Goal: Task Accomplishment & Management: Use online tool/utility

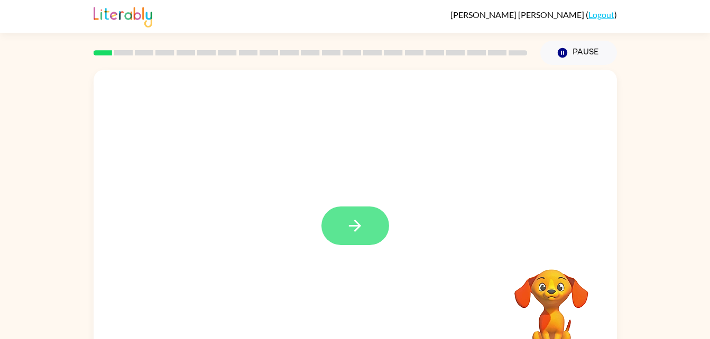
click at [355, 223] on icon "button" at bounding box center [355, 226] width 19 height 19
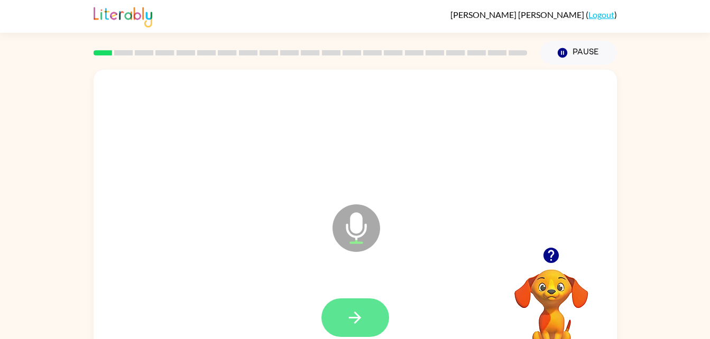
click at [371, 320] on button "button" at bounding box center [355, 318] width 68 height 39
click at [370, 323] on button "button" at bounding box center [355, 318] width 68 height 39
click at [372, 317] on button "button" at bounding box center [355, 318] width 68 height 39
click at [367, 309] on button "button" at bounding box center [355, 318] width 68 height 39
click at [370, 307] on button "button" at bounding box center [355, 318] width 68 height 39
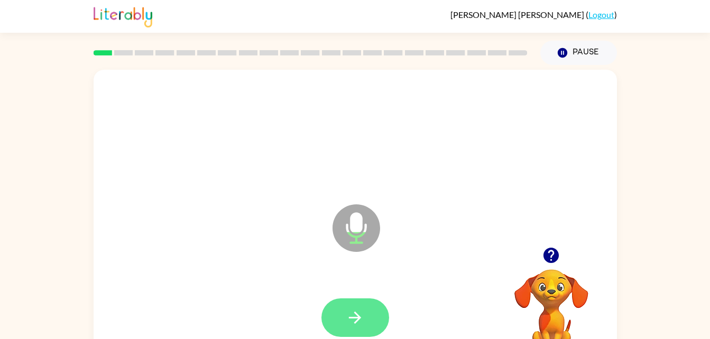
click at [352, 305] on button "button" at bounding box center [355, 318] width 68 height 39
click at [384, 315] on button "button" at bounding box center [355, 318] width 68 height 39
click at [341, 317] on button "button" at bounding box center [355, 318] width 68 height 39
click at [349, 309] on icon "button" at bounding box center [355, 318] width 19 height 19
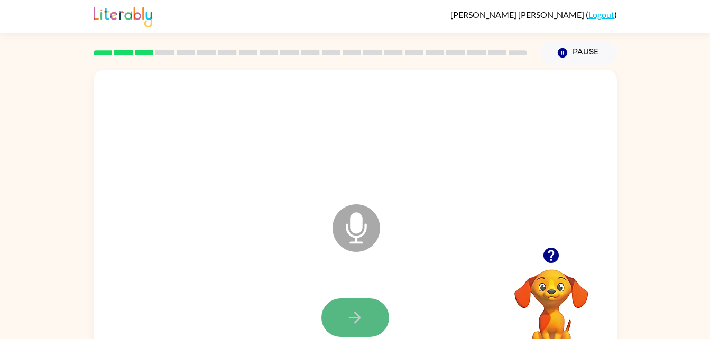
click at [380, 313] on button "button" at bounding box center [355, 318] width 68 height 39
click at [372, 303] on button "button" at bounding box center [355, 318] width 68 height 39
click at [365, 320] on button "button" at bounding box center [355, 318] width 68 height 39
click at [383, 316] on button "button" at bounding box center [355, 318] width 68 height 39
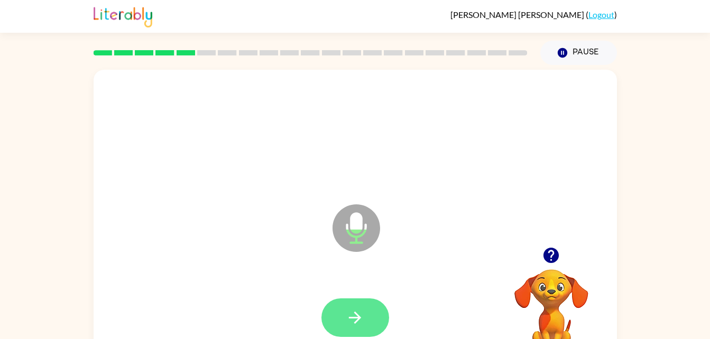
click at [375, 313] on button "button" at bounding box center [355, 318] width 68 height 39
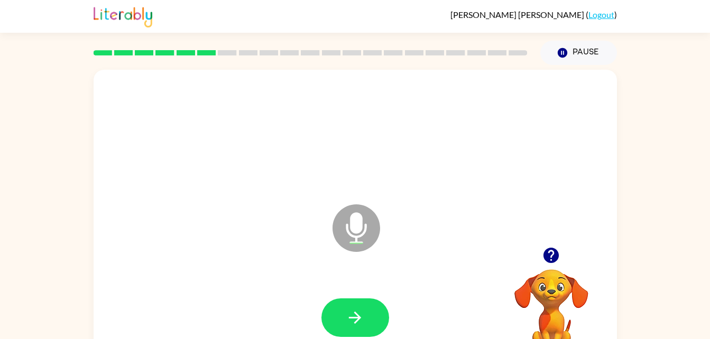
click at [360, 296] on div at bounding box center [355, 318] width 502 height 87
click at [359, 334] on button "button" at bounding box center [355, 318] width 68 height 39
click at [386, 314] on button "button" at bounding box center [355, 318] width 68 height 39
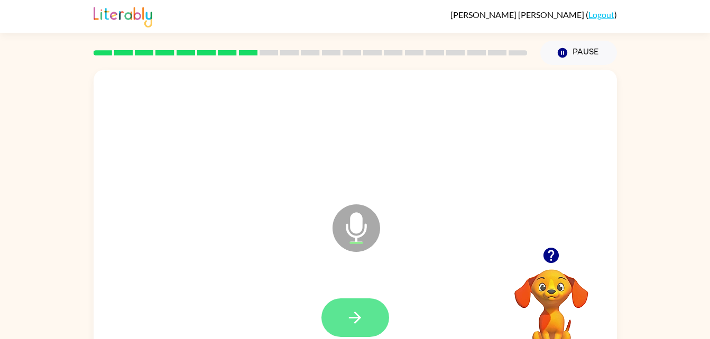
click at [357, 330] on button "button" at bounding box center [355, 318] width 68 height 39
click at [350, 305] on button "button" at bounding box center [355, 318] width 68 height 39
click at [368, 301] on button "button" at bounding box center [355, 318] width 68 height 39
click at [352, 320] on icon "button" at bounding box center [355, 318] width 19 height 19
click at [361, 318] on icon "button" at bounding box center [355, 318] width 12 height 12
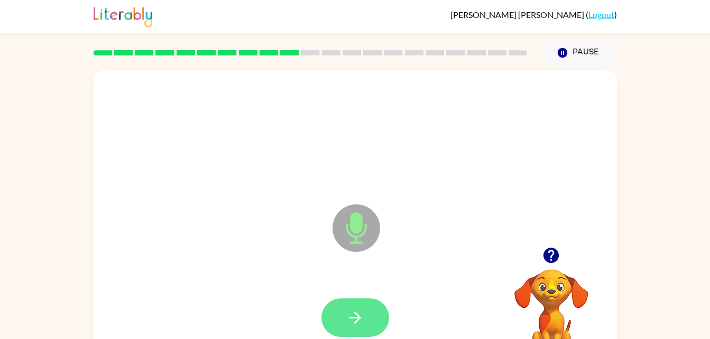
click at [373, 319] on button "button" at bounding box center [355, 318] width 68 height 39
click at [366, 317] on button "button" at bounding box center [355, 318] width 68 height 39
click at [362, 327] on icon "button" at bounding box center [355, 318] width 19 height 19
click at [371, 313] on button "button" at bounding box center [355, 318] width 68 height 39
click at [367, 330] on button "button" at bounding box center [355, 318] width 68 height 39
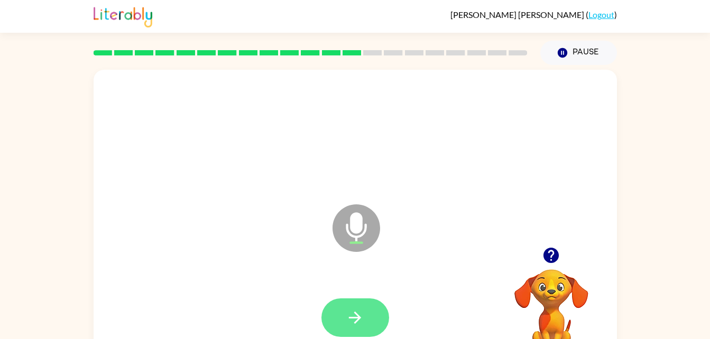
click at [346, 314] on icon "button" at bounding box center [355, 318] width 19 height 19
click at [374, 319] on button "button" at bounding box center [355, 318] width 68 height 39
click at [356, 318] on icon "button" at bounding box center [355, 318] width 12 height 12
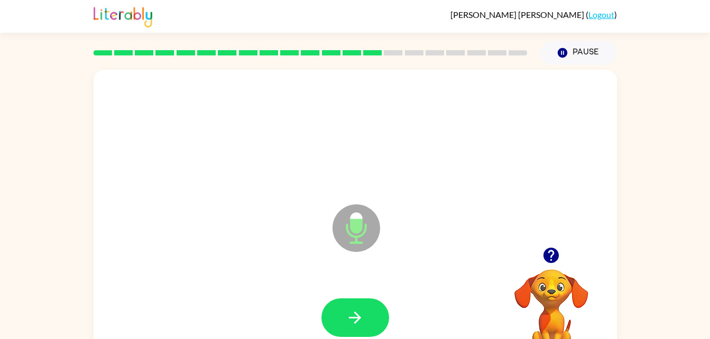
scroll to position [1, 0]
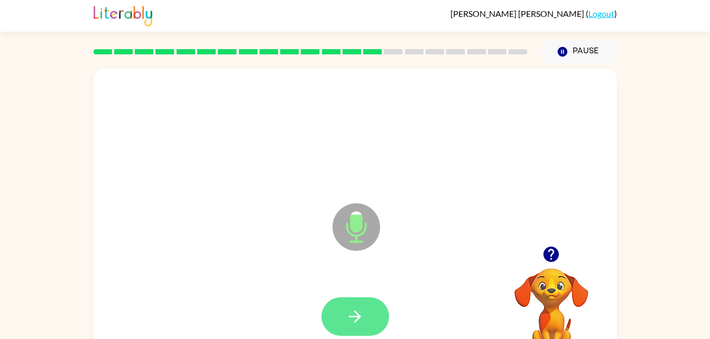
click at [348, 306] on button "button" at bounding box center [355, 317] width 68 height 39
click at [353, 311] on icon "button" at bounding box center [355, 317] width 19 height 19
click at [374, 309] on button "button" at bounding box center [355, 317] width 68 height 39
click at [367, 308] on button "button" at bounding box center [355, 317] width 68 height 39
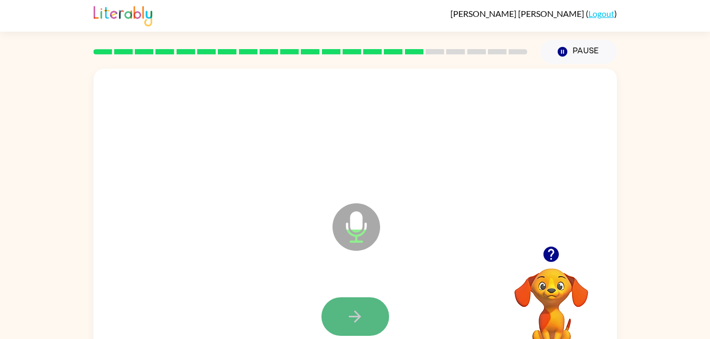
click at [352, 314] on icon "button" at bounding box center [355, 317] width 19 height 19
click at [358, 320] on icon "button" at bounding box center [355, 317] width 12 height 12
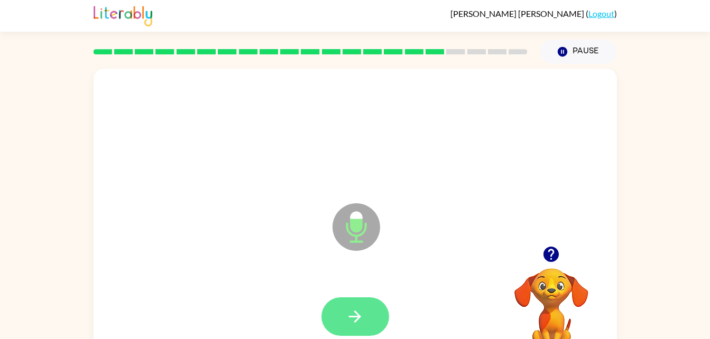
click at [347, 306] on button "button" at bounding box center [355, 317] width 68 height 39
click at [370, 311] on button "button" at bounding box center [355, 317] width 68 height 39
click at [355, 318] on icon "button" at bounding box center [355, 317] width 19 height 19
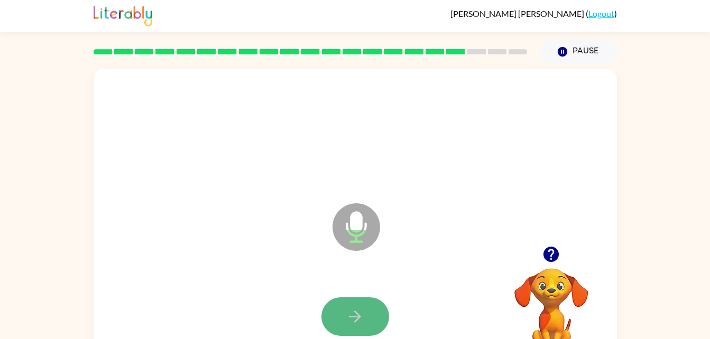
click at [361, 310] on icon "button" at bounding box center [355, 317] width 19 height 19
click at [362, 308] on icon "button" at bounding box center [355, 317] width 19 height 19
click at [362, 311] on icon "button" at bounding box center [355, 317] width 19 height 19
click at [357, 308] on icon "button" at bounding box center [355, 317] width 19 height 19
click at [367, 308] on button "button" at bounding box center [355, 317] width 68 height 39
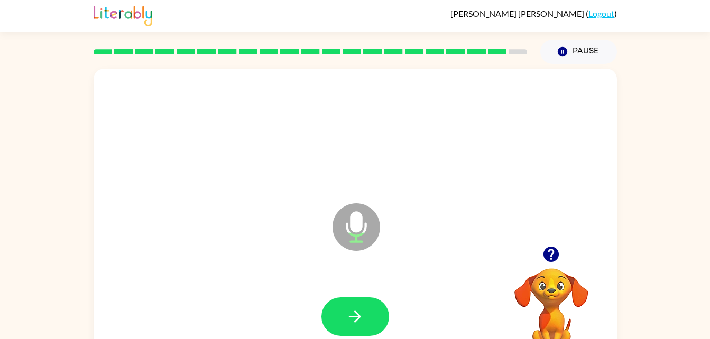
click at [366, 290] on div at bounding box center [355, 317] width 502 height 87
click at [366, 294] on div at bounding box center [355, 317] width 502 height 87
click at [365, 295] on div at bounding box center [355, 317] width 502 height 87
click at [365, 298] on button "button" at bounding box center [355, 317] width 68 height 39
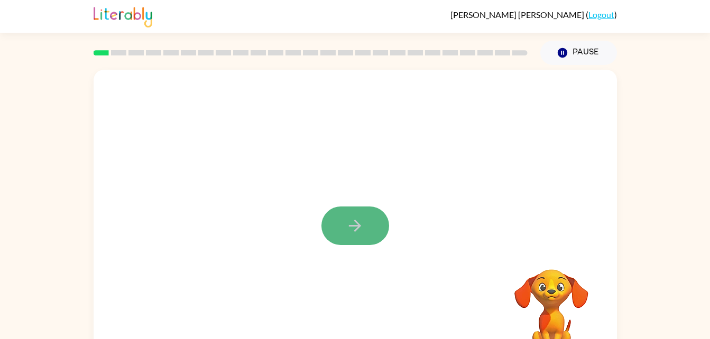
click at [350, 237] on button "button" at bounding box center [355, 226] width 68 height 39
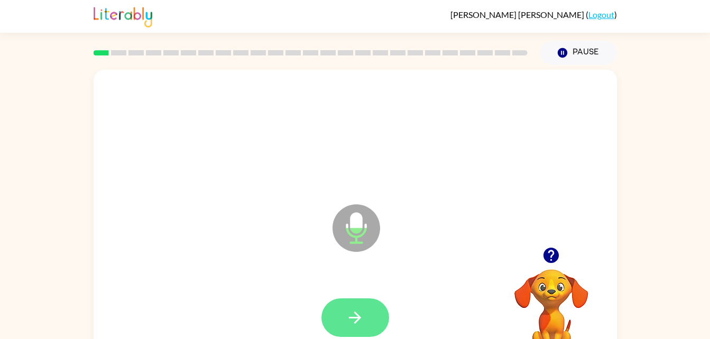
click at [354, 314] on icon "button" at bounding box center [355, 318] width 19 height 19
click at [353, 319] on icon "button" at bounding box center [355, 318] width 19 height 19
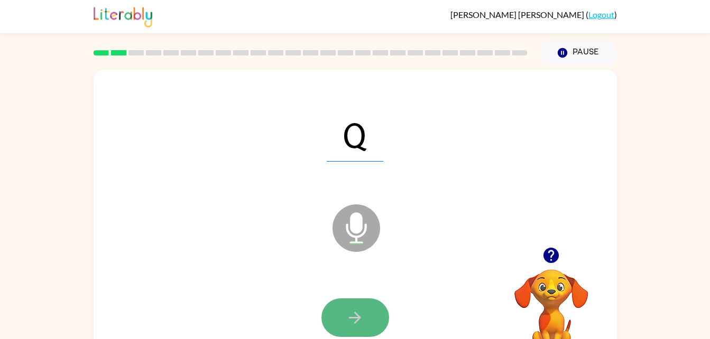
click at [343, 306] on button "button" at bounding box center [355, 318] width 68 height 39
click at [362, 315] on icon "button" at bounding box center [355, 318] width 19 height 19
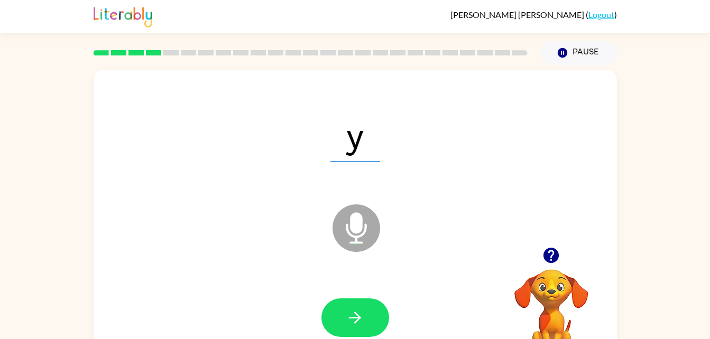
click at [377, 293] on div at bounding box center [355, 318] width 502 height 87
click at [364, 311] on icon "button" at bounding box center [355, 318] width 19 height 19
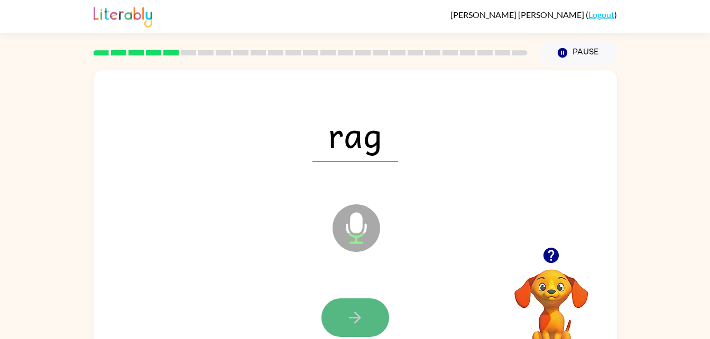
click at [362, 311] on icon "button" at bounding box center [355, 318] width 19 height 19
click at [357, 313] on icon "button" at bounding box center [355, 318] width 19 height 19
click at [375, 308] on button "button" at bounding box center [355, 318] width 68 height 39
click at [340, 305] on button "button" at bounding box center [355, 318] width 68 height 39
click at [330, 305] on button "button" at bounding box center [355, 318] width 68 height 39
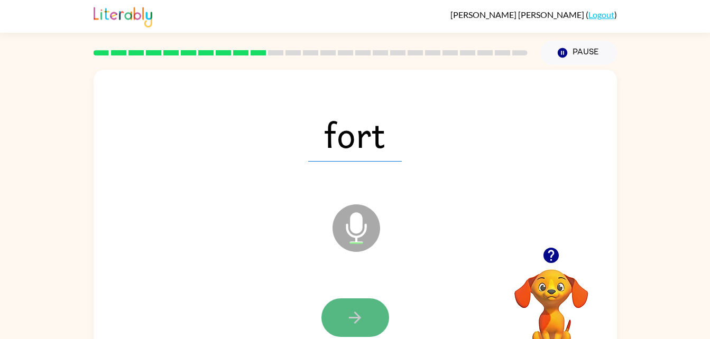
click at [344, 318] on button "button" at bounding box center [355, 318] width 68 height 39
click at [361, 311] on icon "button" at bounding box center [355, 318] width 19 height 19
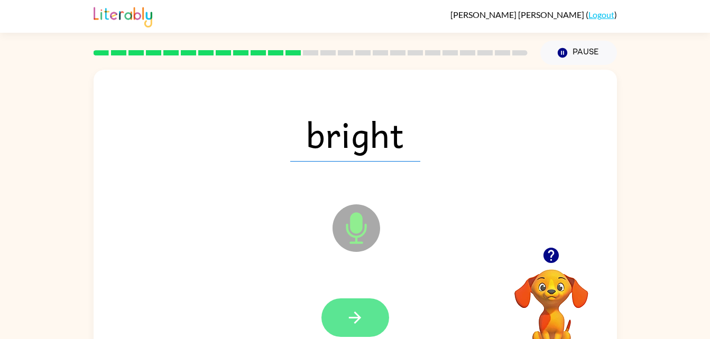
click at [382, 328] on button "button" at bounding box center [355, 318] width 68 height 39
click at [380, 318] on button "button" at bounding box center [355, 318] width 68 height 39
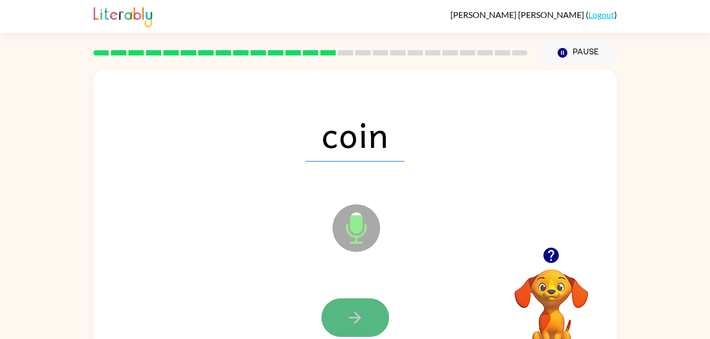
click at [350, 326] on icon "button" at bounding box center [355, 318] width 19 height 19
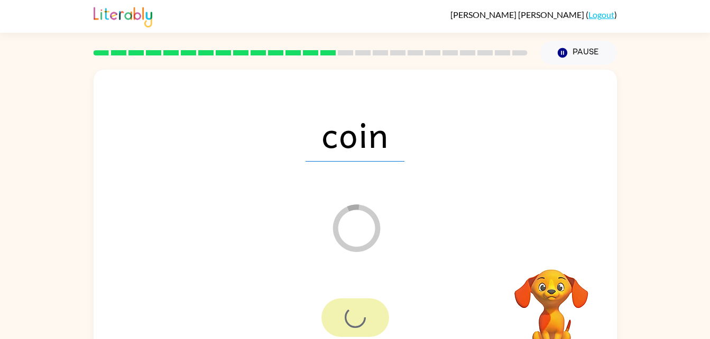
click at [350, 326] on div at bounding box center [355, 318] width 68 height 39
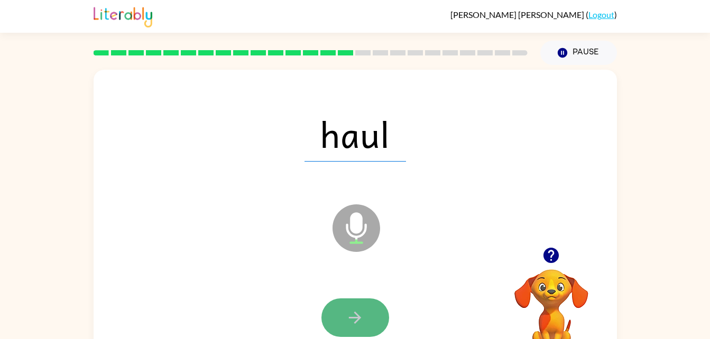
click at [378, 328] on button "button" at bounding box center [355, 318] width 68 height 39
click at [363, 317] on icon "button" at bounding box center [355, 318] width 19 height 19
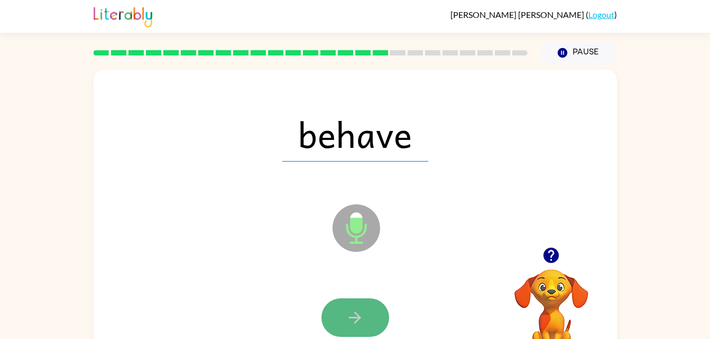
click at [355, 324] on icon "button" at bounding box center [355, 318] width 19 height 19
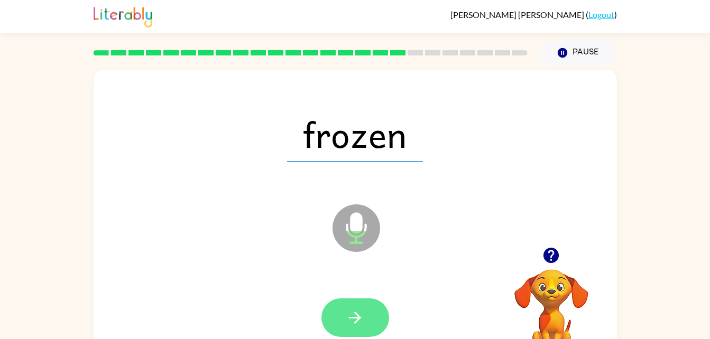
click at [360, 319] on icon "button" at bounding box center [355, 318] width 12 height 12
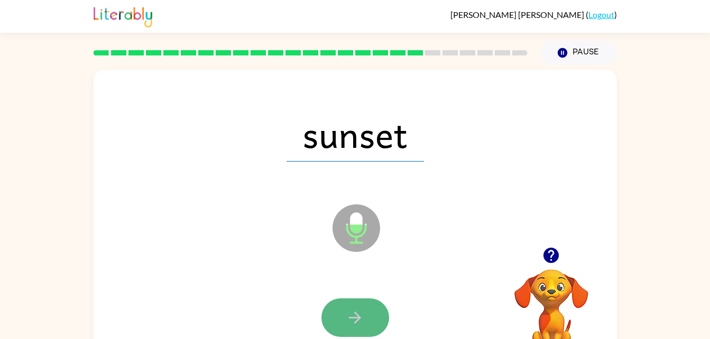
click at [370, 310] on button "button" at bounding box center [355, 318] width 68 height 39
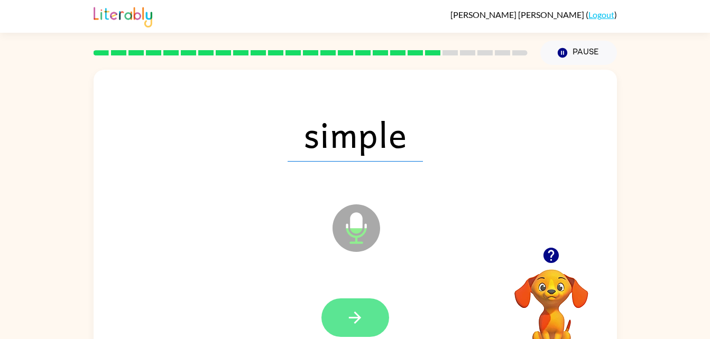
click at [373, 317] on button "button" at bounding box center [355, 318] width 68 height 39
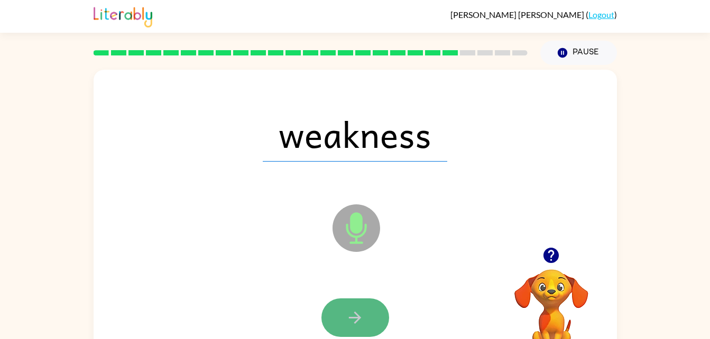
click at [360, 331] on button "button" at bounding box center [355, 318] width 68 height 39
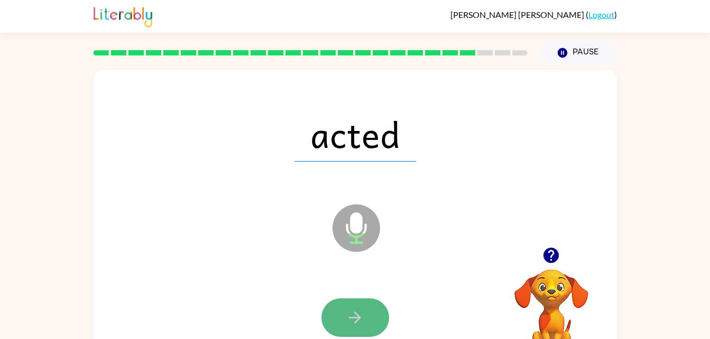
click at [368, 307] on button "button" at bounding box center [355, 318] width 68 height 39
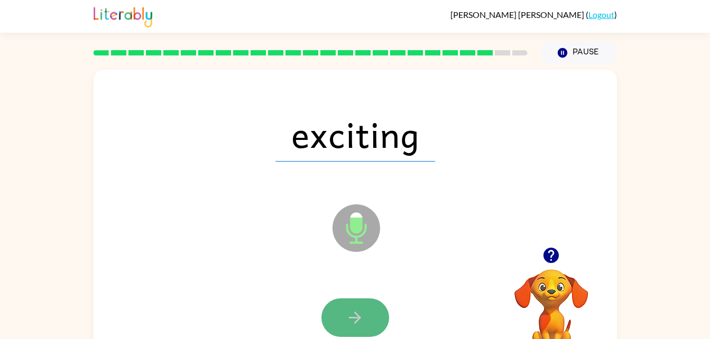
click at [344, 309] on button "button" at bounding box center [355, 318] width 68 height 39
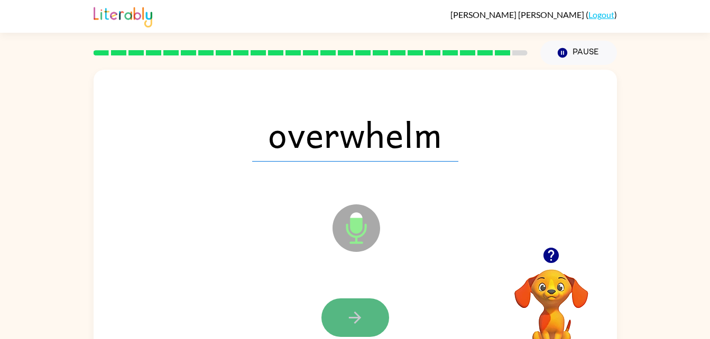
click at [339, 318] on button "button" at bounding box center [355, 318] width 68 height 39
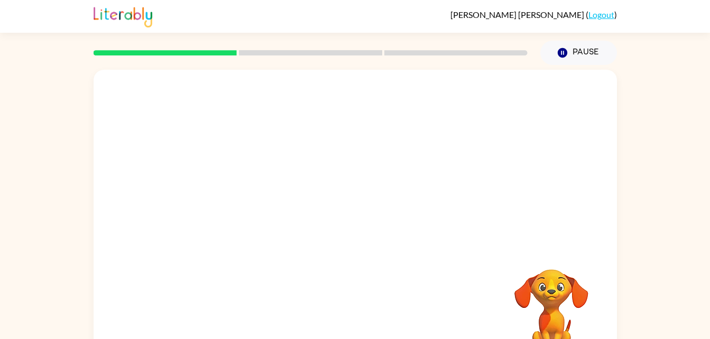
drag, startPoint x: 594, startPoint y: 145, endPoint x: 599, endPoint y: 165, distance: 20.1
click at [599, 165] on div at bounding box center [355, 159] width 523 height 178
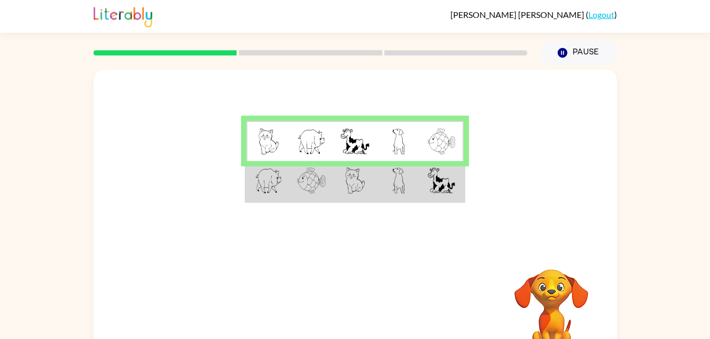
click at [274, 150] on img at bounding box center [269, 141] width 20 height 26
click at [383, 136] on td at bounding box center [398, 141] width 43 height 41
click at [566, 60] on button "Pause Pause" at bounding box center [578, 53] width 77 height 24
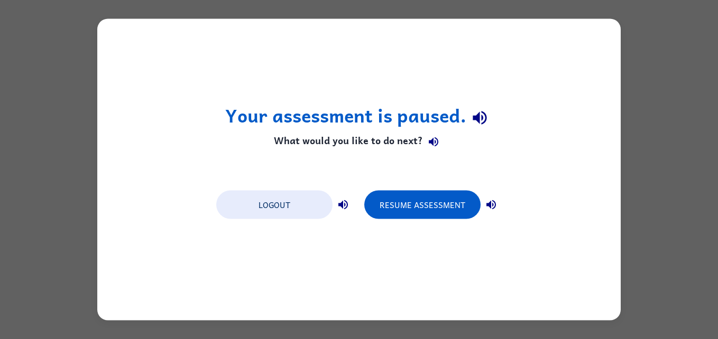
click at [432, 188] on div "Logout Resume Assessment" at bounding box center [359, 204] width 296 height 40
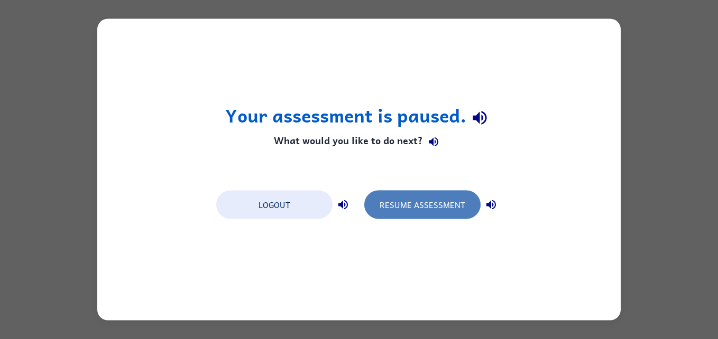
click at [430, 193] on button "Resume Assessment" at bounding box center [422, 205] width 116 height 29
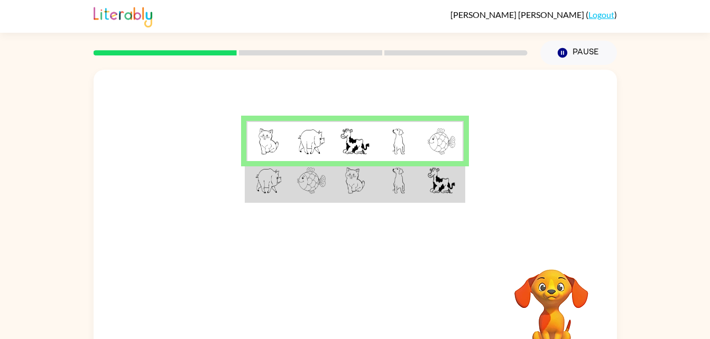
click at [269, 146] on img at bounding box center [269, 141] width 20 height 26
click at [421, 185] on td at bounding box center [441, 181] width 43 height 41
click at [418, 182] on td at bounding box center [398, 181] width 43 height 41
click at [408, 183] on td at bounding box center [398, 181] width 43 height 41
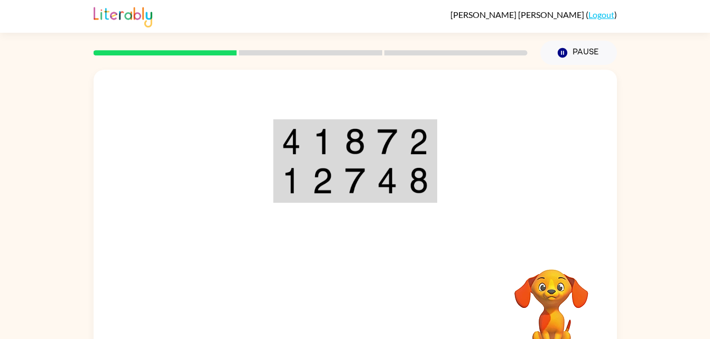
click at [409, 141] on td at bounding box center [419, 141] width 32 height 41
click at [383, 138] on img at bounding box center [387, 141] width 20 height 26
click at [425, 144] on img at bounding box center [418, 141] width 19 height 26
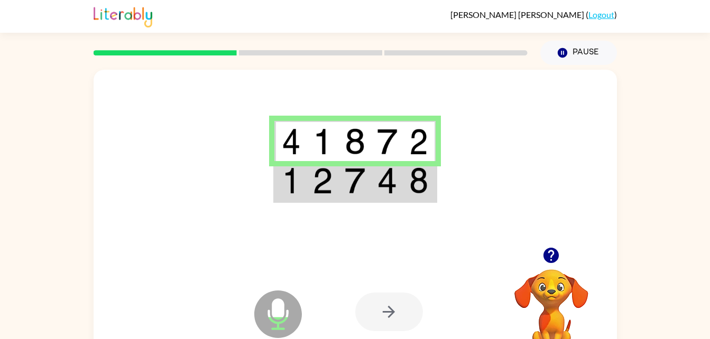
click at [379, 194] on img at bounding box center [387, 181] width 20 height 26
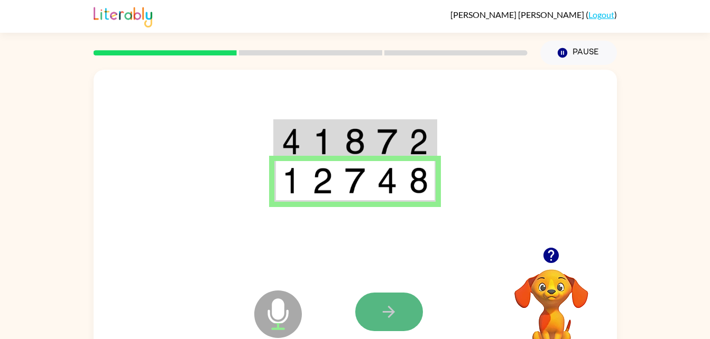
click at [392, 307] on icon "button" at bounding box center [389, 312] width 19 height 19
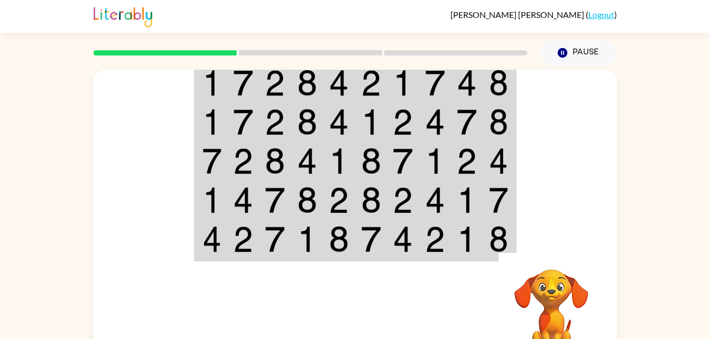
click at [262, 85] on td at bounding box center [275, 82] width 32 height 41
click at [250, 77] on img at bounding box center [243, 83] width 20 height 26
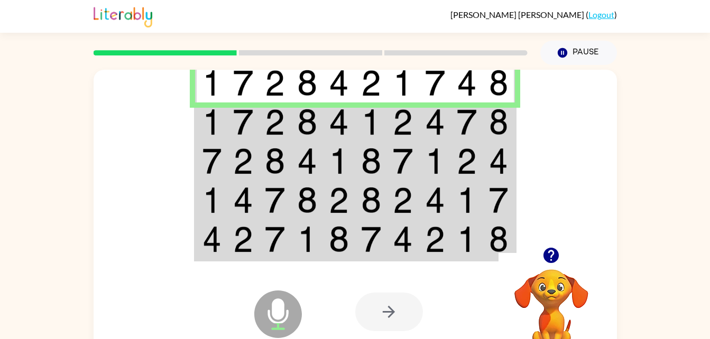
click at [313, 115] on img at bounding box center [307, 122] width 20 height 26
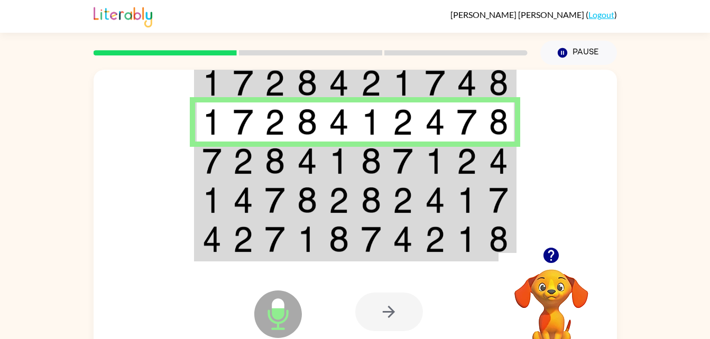
click at [278, 156] on img at bounding box center [275, 161] width 20 height 26
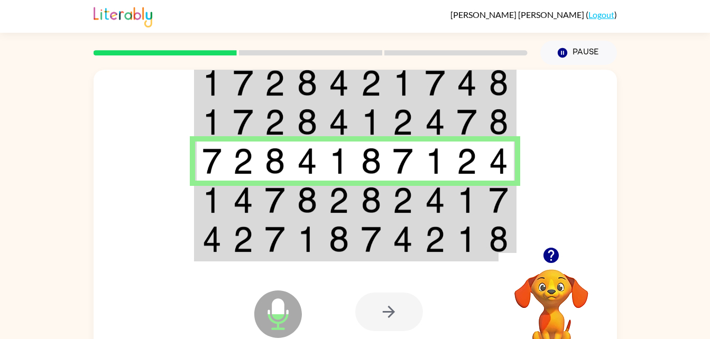
click at [295, 190] on td at bounding box center [307, 200] width 32 height 39
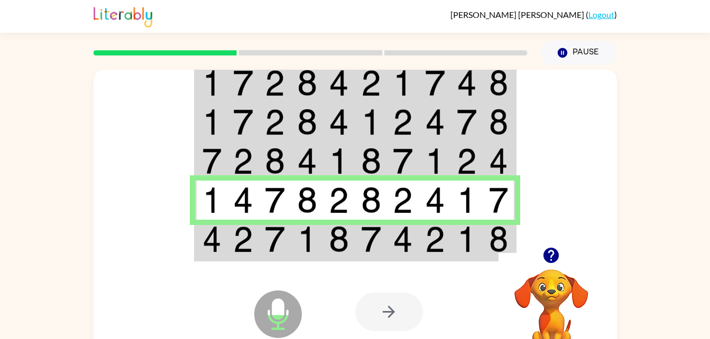
click at [301, 235] on img at bounding box center [307, 239] width 20 height 26
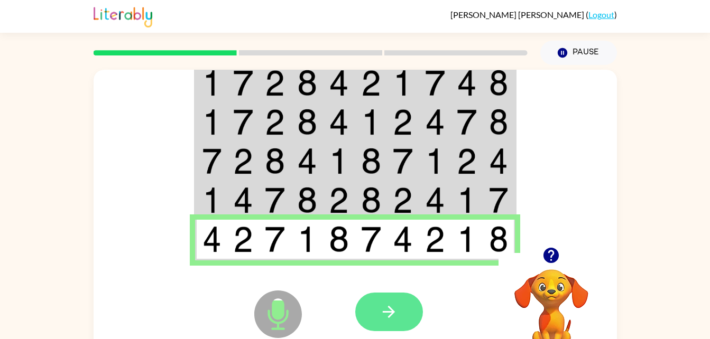
click at [399, 307] on button "button" at bounding box center [389, 312] width 68 height 39
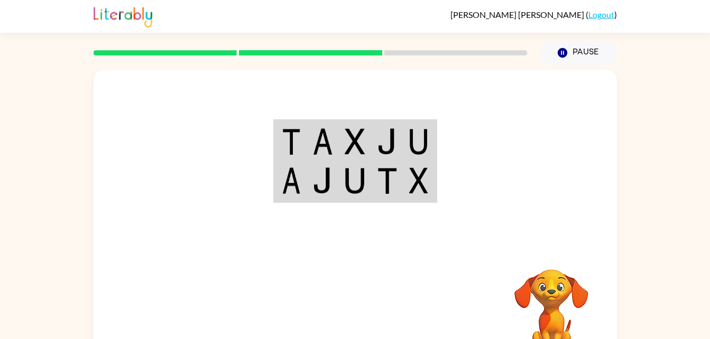
click at [424, 117] on div at bounding box center [355, 159] width 523 height 178
click at [407, 131] on td at bounding box center [419, 141] width 32 height 41
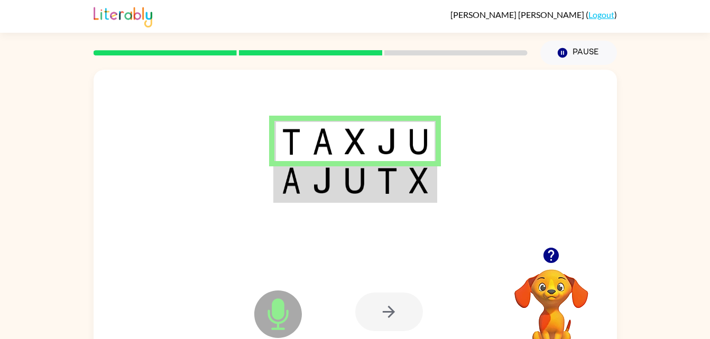
click at [321, 188] on img at bounding box center [322, 181] width 20 height 26
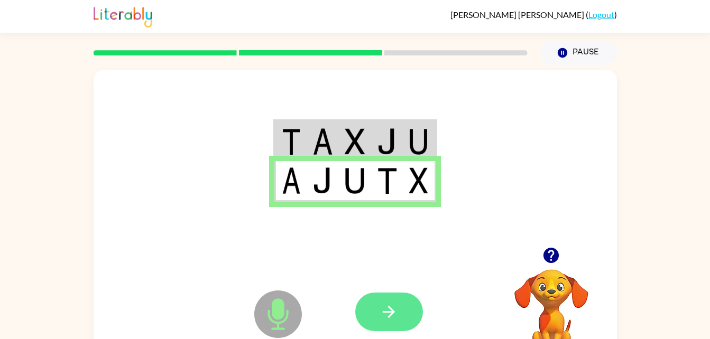
click at [416, 310] on button "button" at bounding box center [389, 312] width 68 height 39
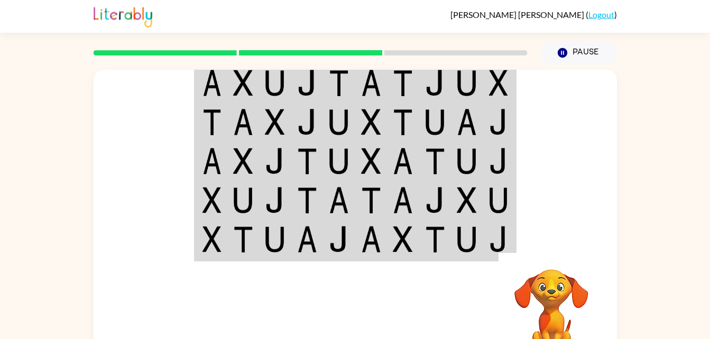
click at [363, 80] on img at bounding box center [371, 83] width 20 height 26
click at [394, 82] on img at bounding box center [403, 83] width 20 height 26
click at [393, 86] on img at bounding box center [403, 83] width 20 height 26
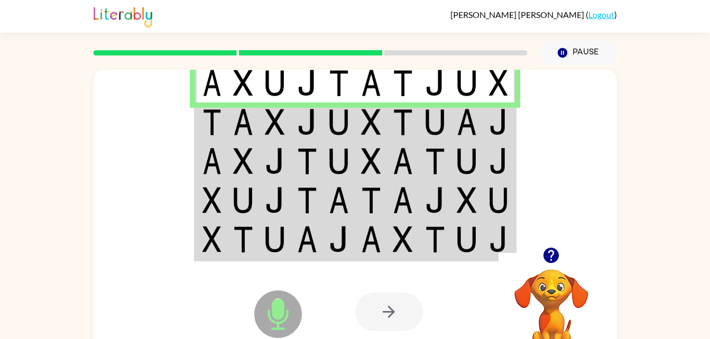
click at [411, 195] on img at bounding box center [403, 200] width 20 height 26
click at [458, 125] on img at bounding box center [467, 122] width 20 height 26
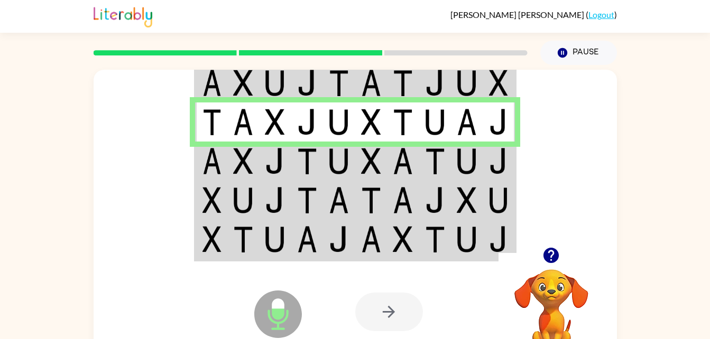
click at [420, 151] on td at bounding box center [435, 161] width 32 height 39
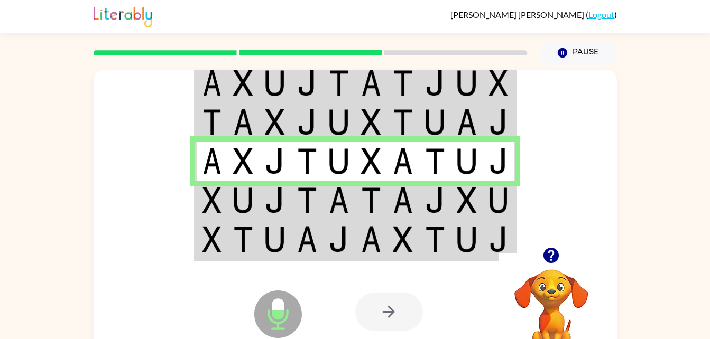
click at [317, 210] on td at bounding box center [307, 200] width 32 height 39
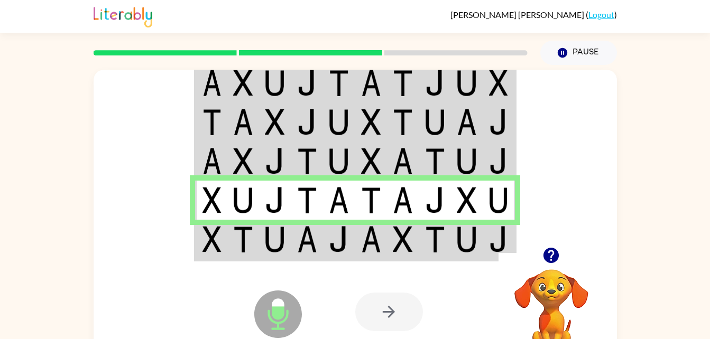
click at [246, 245] on img at bounding box center [243, 239] width 20 height 26
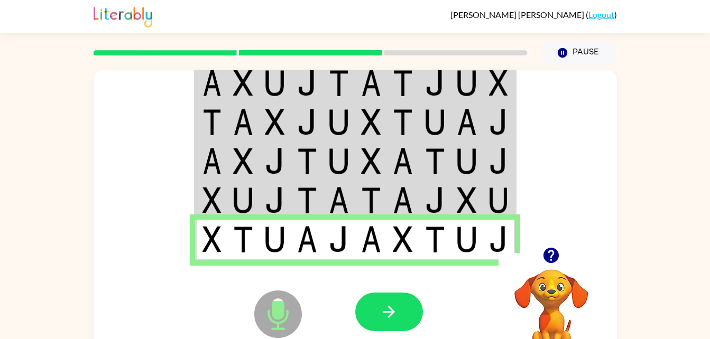
click at [421, 287] on div at bounding box center [433, 312] width 156 height 119
click at [405, 312] on button "button" at bounding box center [389, 312] width 68 height 39
